Goal: Book appointment/travel/reservation

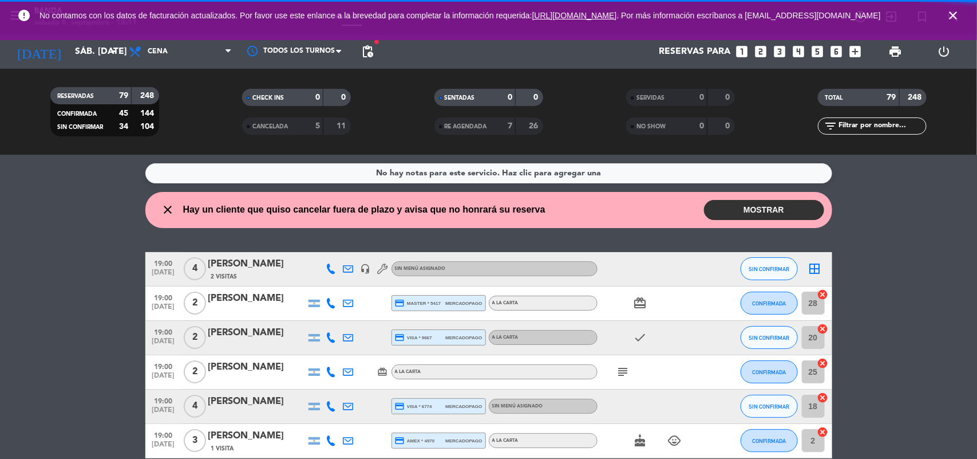
click at [951, 14] on icon "close" at bounding box center [954, 16] width 14 height 14
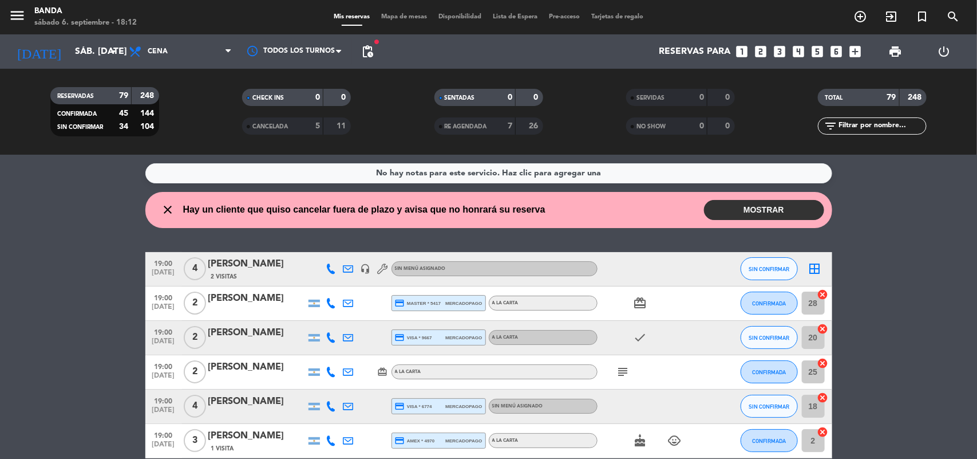
click at [792, 46] on icon "looks_4" at bounding box center [799, 51] width 15 height 15
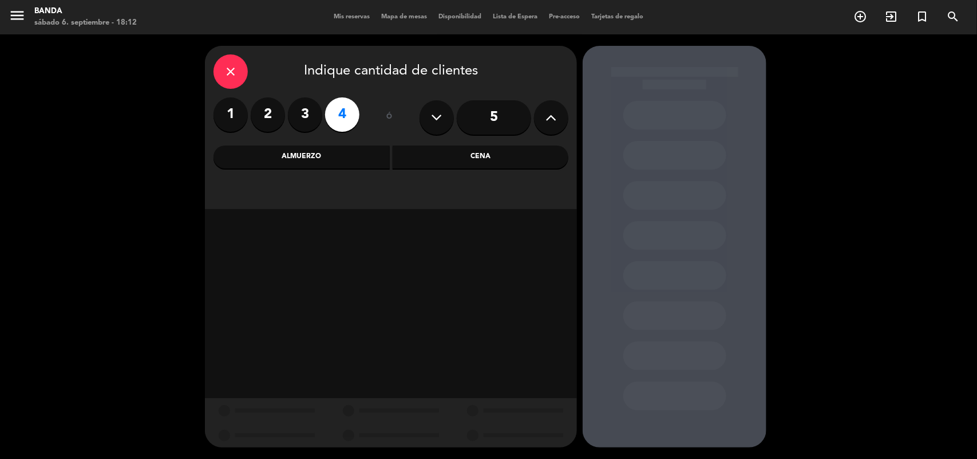
click at [434, 158] on div "Cena" at bounding box center [481, 156] width 176 height 23
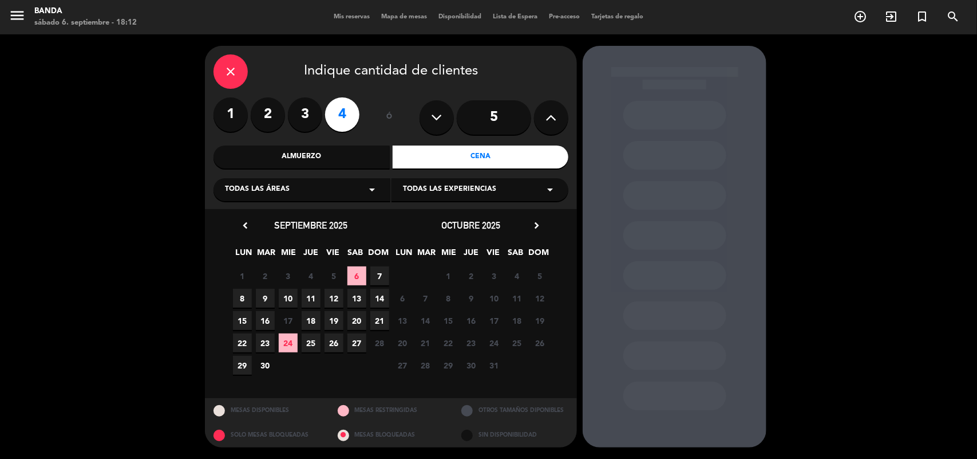
click at [290, 296] on span "10" at bounding box center [288, 298] width 19 height 19
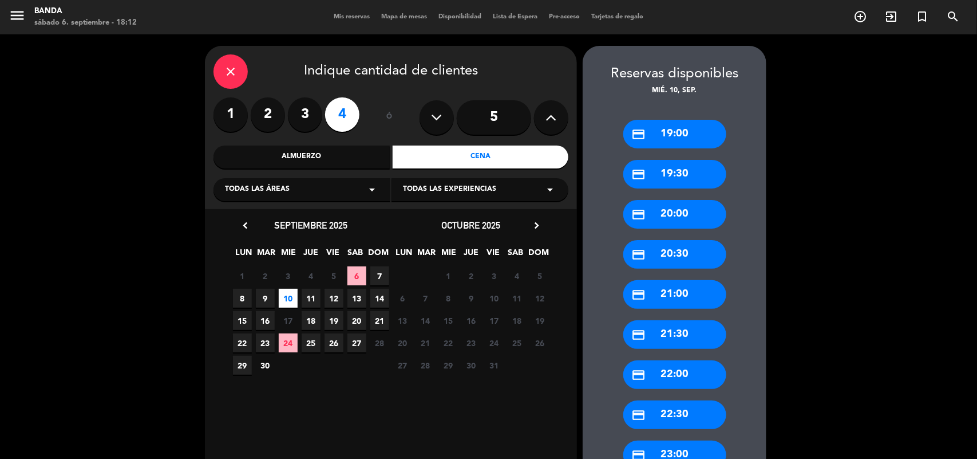
click at [663, 329] on div "credit_card 21:30" at bounding box center [675, 334] width 103 height 29
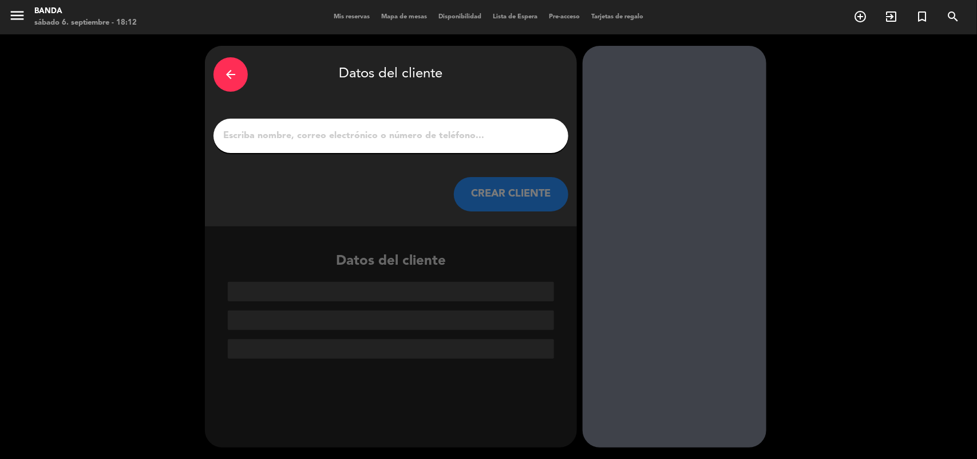
paste input "[PERSON_NAME] [PERSON_NAME]"
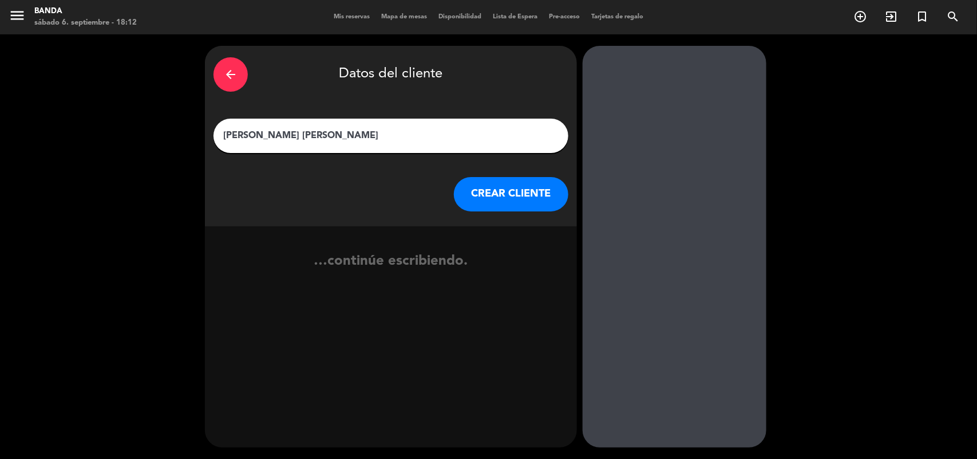
type input "[PERSON_NAME] [PERSON_NAME]"
click at [507, 202] on button "CREAR CLIENTE" at bounding box center [511, 194] width 115 height 34
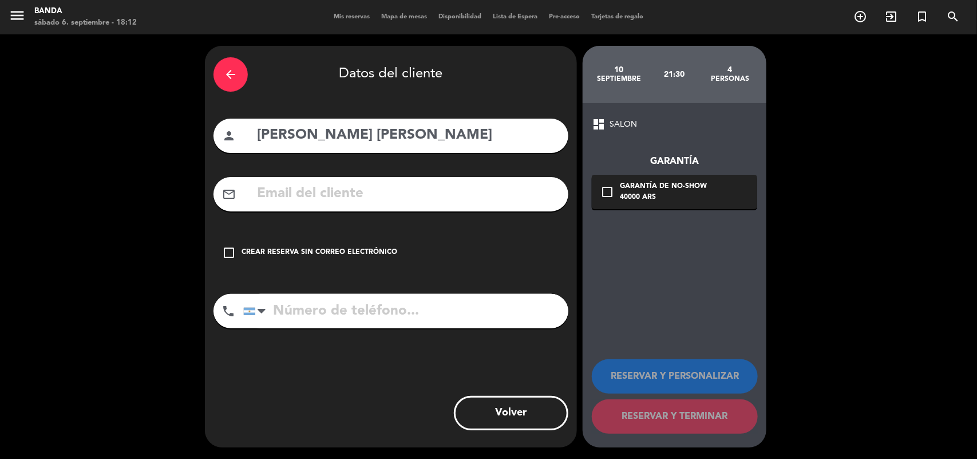
paste input "[PERSON_NAME][EMAIL_ADDRESS][DOMAIN_NAME]"
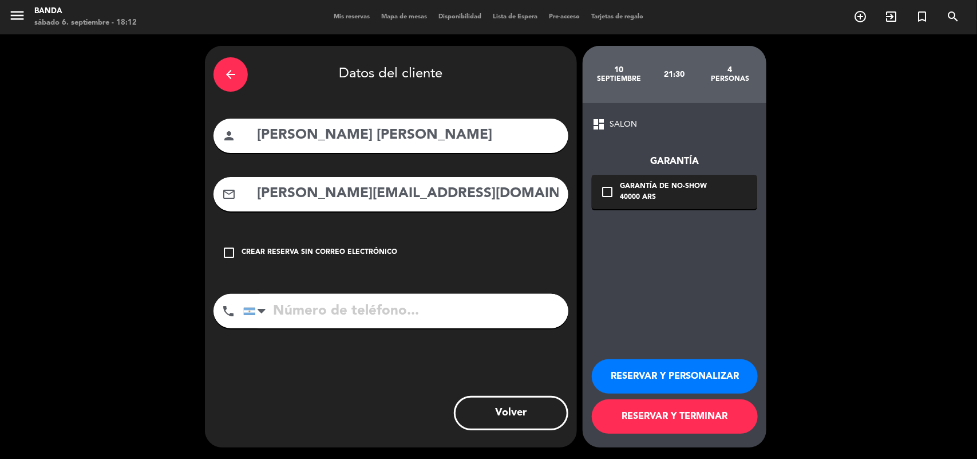
type input "[PERSON_NAME][EMAIL_ADDRESS][DOMAIN_NAME]"
paste input "[PHONE_NUMBER]"
type input "[PHONE_NUMBER]"
click at [705, 410] on button "RESERVAR Y TERMINAR" at bounding box center [675, 416] width 166 height 34
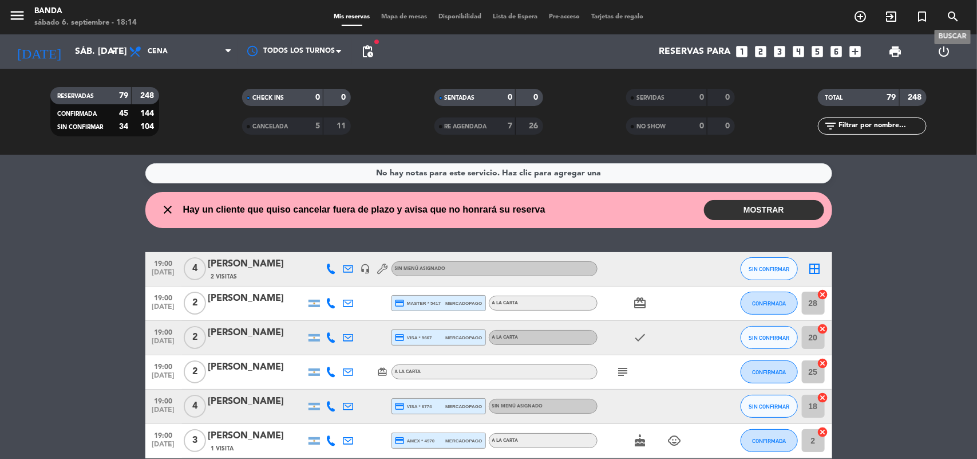
click at [945, 18] on span "search" at bounding box center [953, 16] width 31 height 19
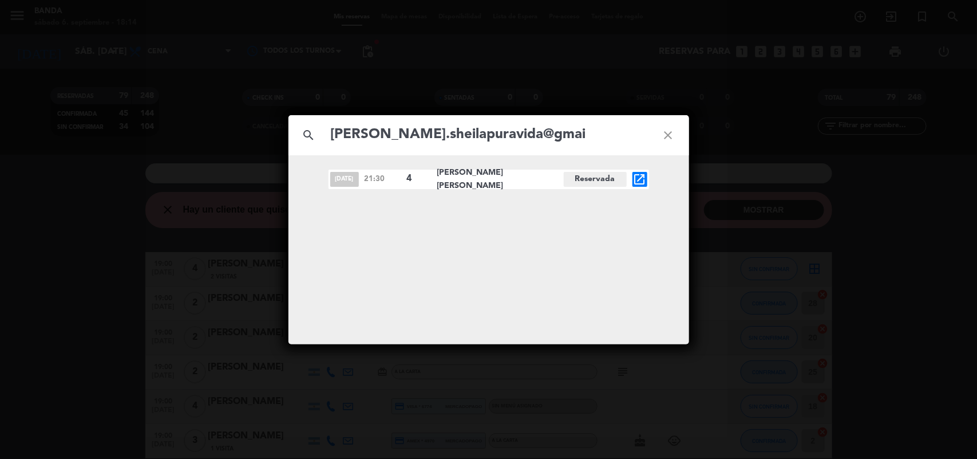
type input "[PERSON_NAME].sheilapuravida@gmai"
click at [668, 129] on icon "close" at bounding box center [668, 135] width 41 height 41
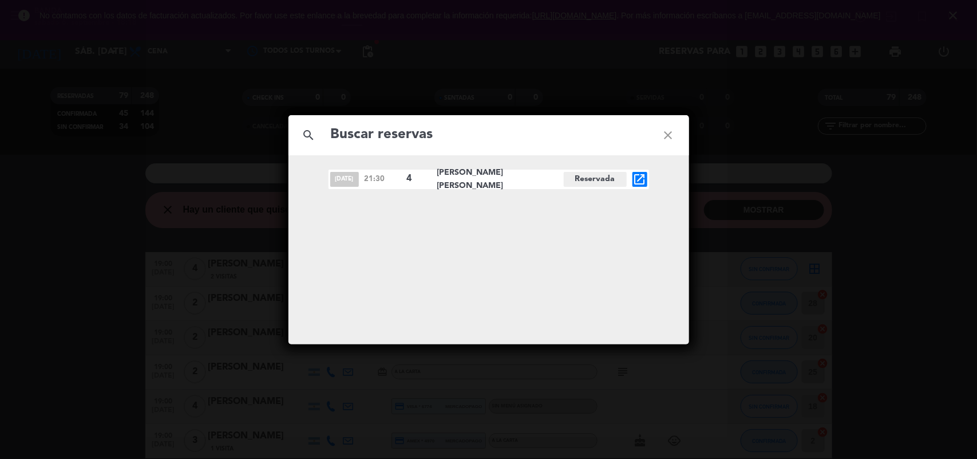
click at [667, 130] on icon "close" at bounding box center [668, 135] width 41 height 41
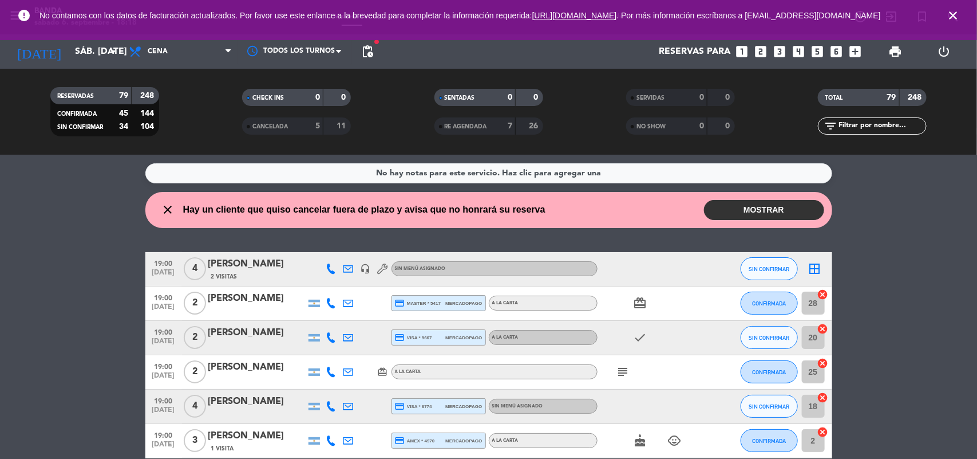
click at [722, 208] on button "MOSTRAR" at bounding box center [764, 210] width 120 height 20
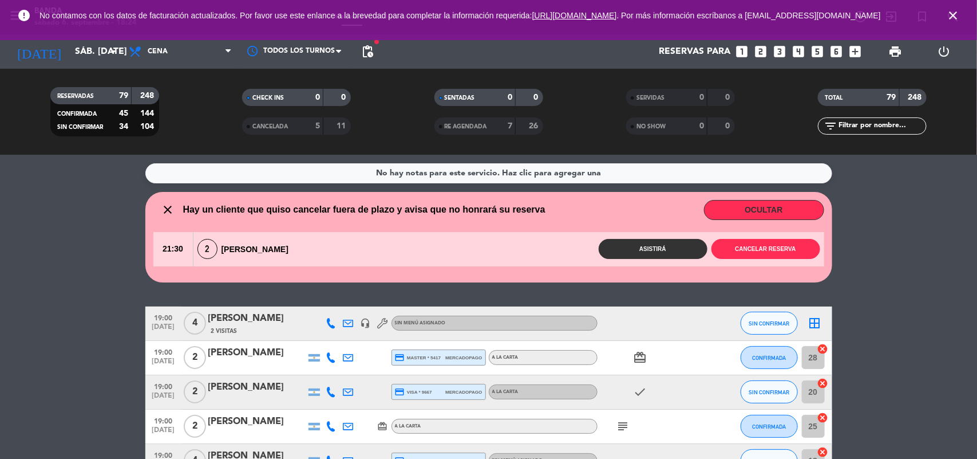
click at [769, 206] on button "OCULTAR" at bounding box center [764, 210] width 120 height 20
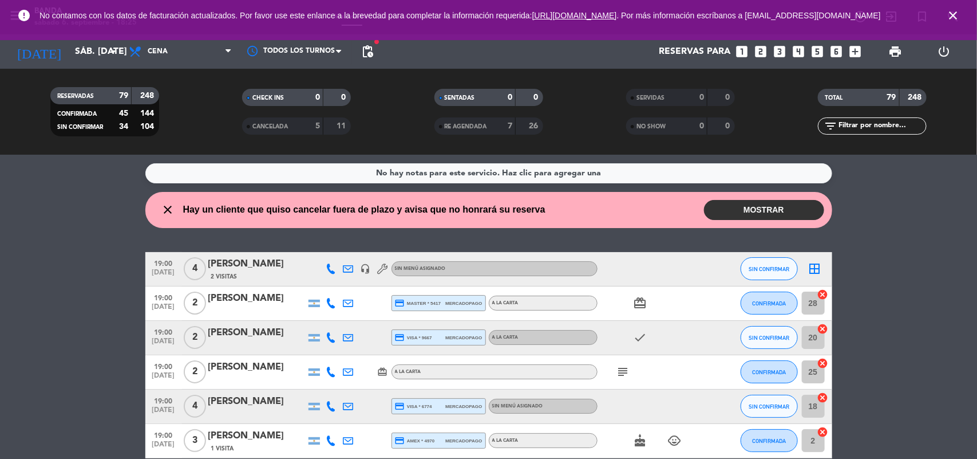
click at [955, 22] on icon "close" at bounding box center [954, 16] width 14 height 14
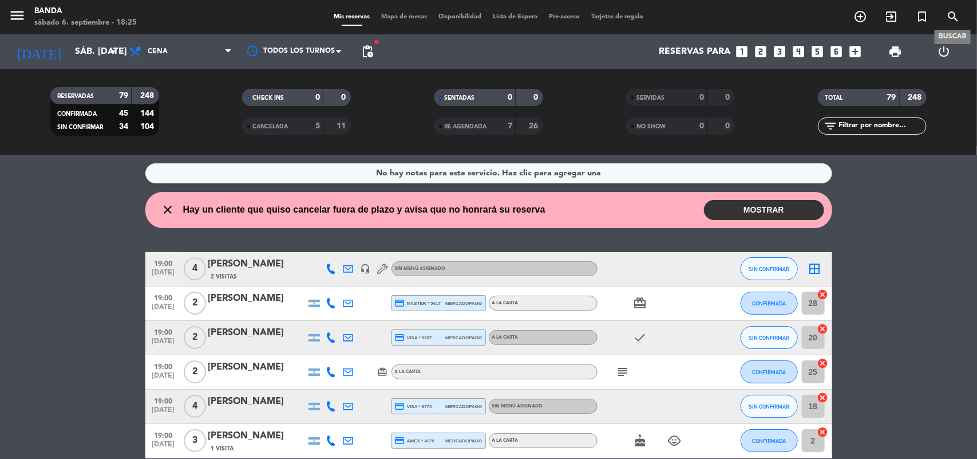
click at [955, 22] on icon "search" at bounding box center [954, 17] width 14 height 14
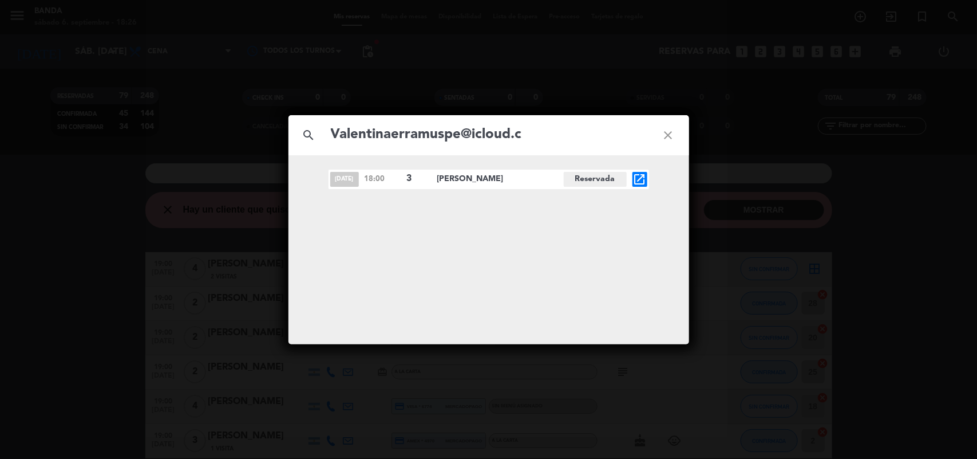
type input "Valentinaerramuspe@icloud.c"
click at [642, 180] on icon "open_in_new" at bounding box center [640, 179] width 14 height 14
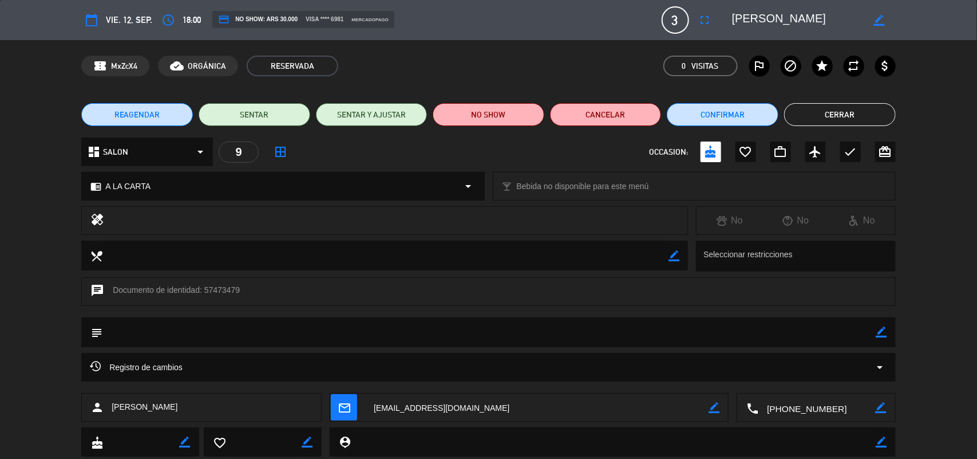
click at [121, 116] on span "REAGENDAR" at bounding box center [138, 115] width 46 height 12
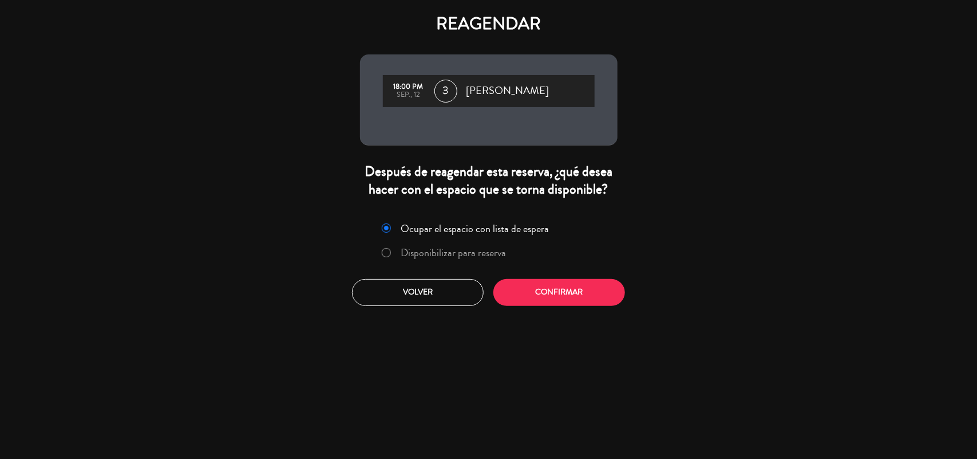
drag, startPoint x: 446, startPoint y: 250, endPoint x: 463, endPoint y: 251, distance: 17.2
click at [463, 251] on label "Disponibilizar para reserva" at bounding box center [453, 252] width 105 height 10
click at [513, 295] on button "Confirmar" at bounding box center [560, 292] width 132 height 27
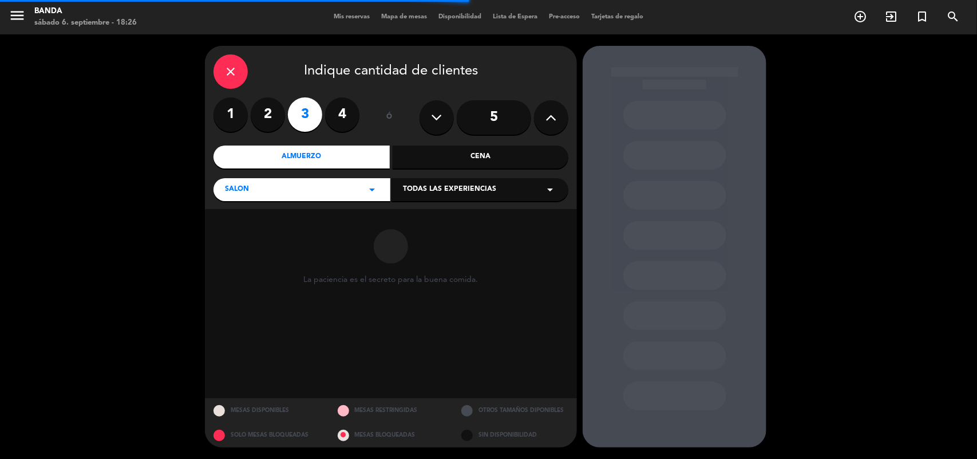
click at [474, 164] on div "Cena" at bounding box center [481, 156] width 176 height 23
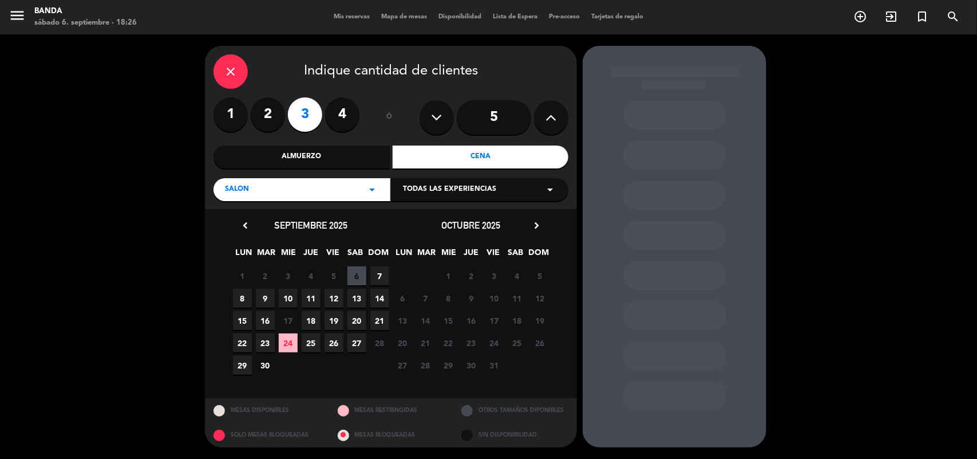
click at [334, 299] on span "12" at bounding box center [334, 298] width 19 height 19
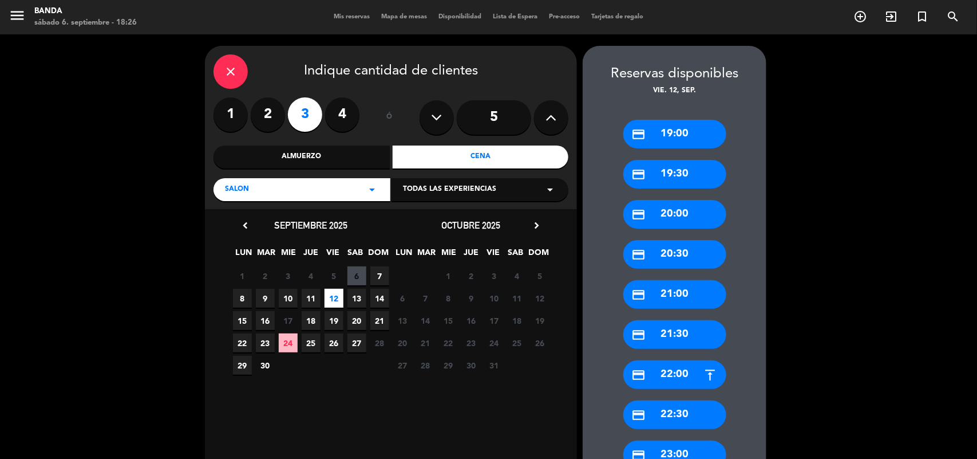
click at [656, 133] on div "credit_card 19:00" at bounding box center [675, 134] width 103 height 29
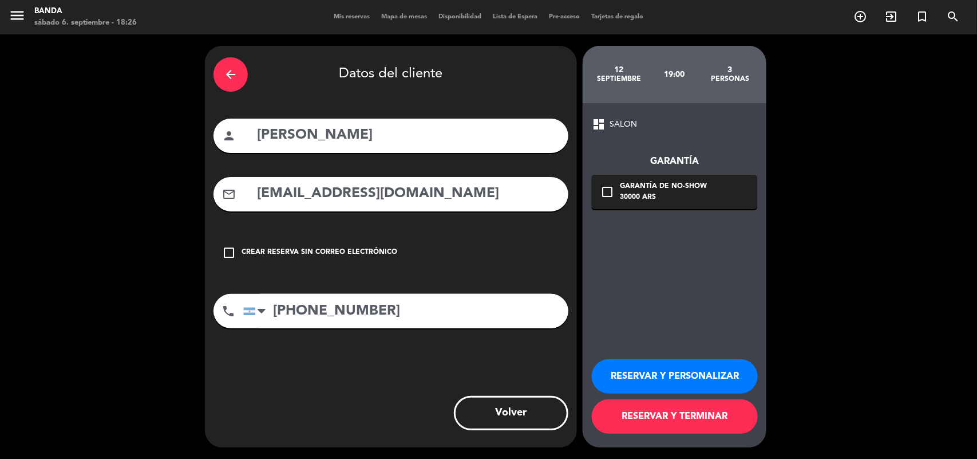
click at [637, 413] on button "RESERVAR Y TERMINAR" at bounding box center [675, 416] width 166 height 34
